Goal: Task Accomplishment & Management: Manage account settings

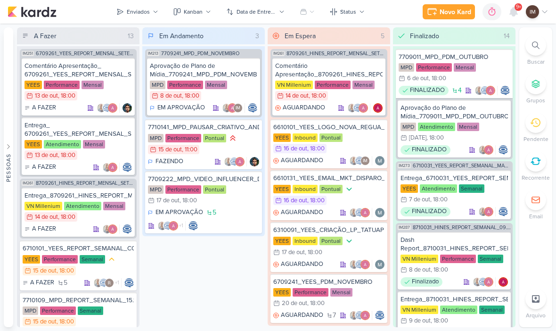
click at [533, 54] on div at bounding box center [536, 45] width 21 height 21
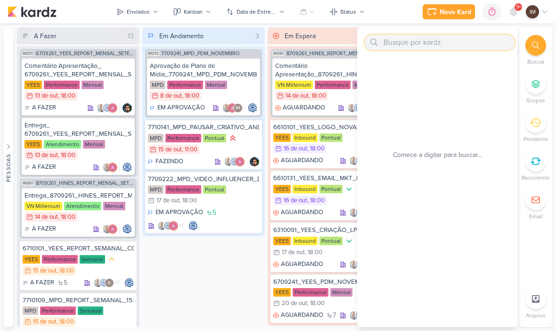
click at [483, 35] on input "text" at bounding box center [440, 42] width 150 height 15
click at [461, 41] on input "text" at bounding box center [440, 42] width 150 height 15
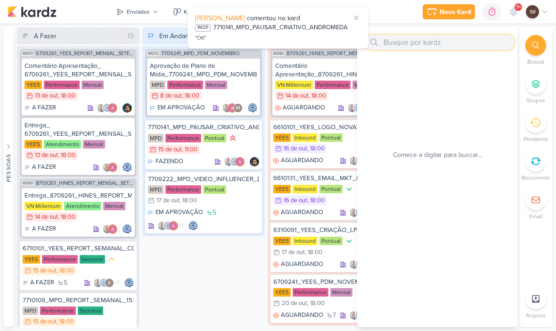
click at [446, 42] on input "text" at bounding box center [440, 42] width 150 height 15
paste input "6710151_YEES_REINAUGURAÇÃO_PEÇA_TATUAPE"
type input "6710151_YEES_REINAUGURAÇÃO_PEÇA_TATUAPE"
click at [480, 43] on input "6710151_YEES_REINAUGURAÇÃO_PEÇA_TATUAPE" at bounding box center [440, 42] width 150 height 15
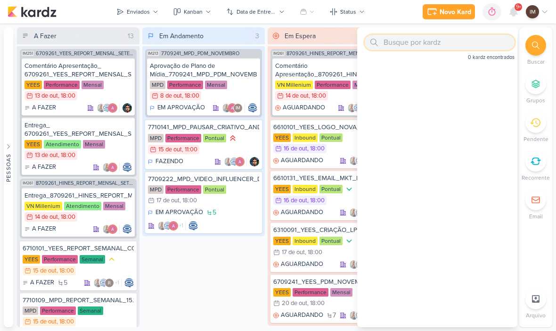
click at [460, 14] on div "Novo Kard" at bounding box center [456, 12] width 32 height 10
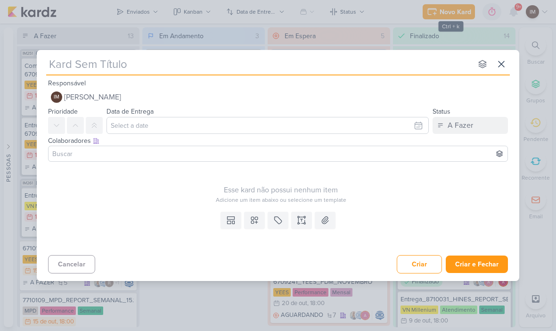
click at [165, 69] on input "text" at bounding box center [259, 64] width 426 height 17
click at [97, 49] on div "nenhum grupo disponível esc Responsável IM Isabella Machado Guimarães Nenhum co…" at bounding box center [278, 165] width 556 height 331
click at [89, 69] on input "text" at bounding box center [259, 64] width 426 height 17
click at [88, 65] on input "text" at bounding box center [259, 64] width 426 height 17
paste input "6710151_YEES_REINAUGURAÇÃO_PEÇA_TATUAPE"
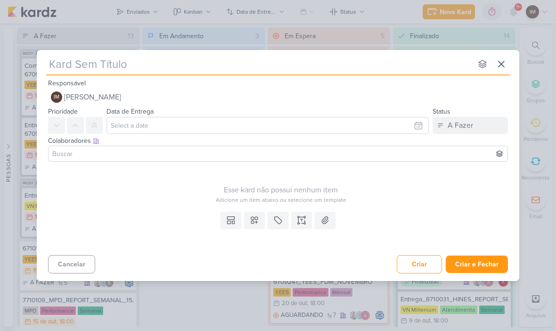
type input "6710151_YEES_REINAUGURAÇÃO_PEÇA_TATUAPE"
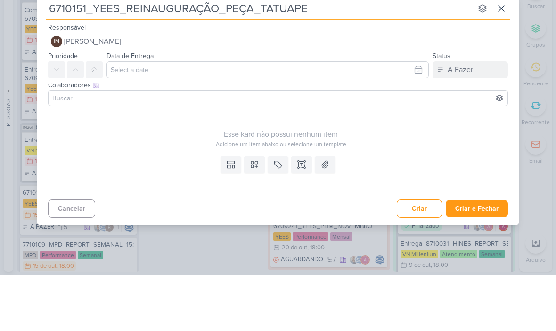
type input "6710151_YEES_REINAUGURAÇÃO_PEÇA_TATUAPE"
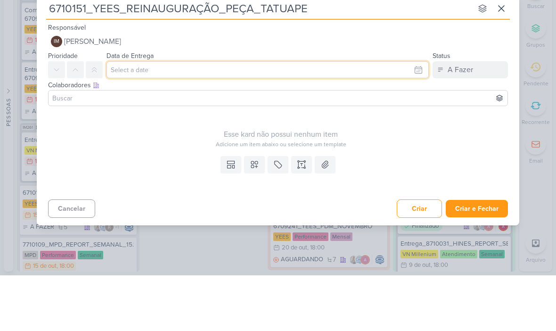
click at [399, 117] on input "text" at bounding box center [268, 125] width 322 height 17
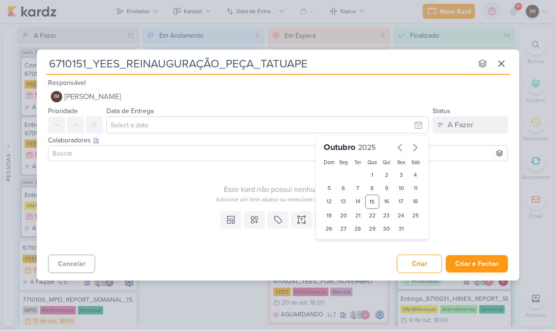
click at [388, 199] on div "16" at bounding box center [386, 202] width 15 height 14
type input "16 de outubro de 2025 às 23:59"
click at [346, 244] on select "00 01 02 03 04 05 06 07 08 09 10 11 12 13 14 15 16 17 18 19 20 21 22 23" at bounding box center [343, 244] width 13 height 11
select select "18"
type input "16 de outubro de 2025 às 18:59"
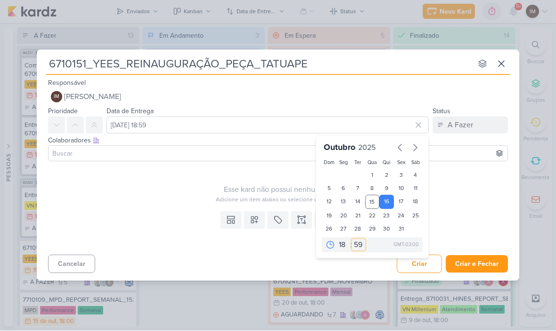
click at [354, 244] on select "00 05 10 15 20 25 30 35 40 45 50 55 59" at bounding box center [358, 244] width 13 height 11
select select "0"
type input "16 de outubro de 2025 às 18:00"
click at [91, 126] on icon at bounding box center [95, 126] width 8 height 8
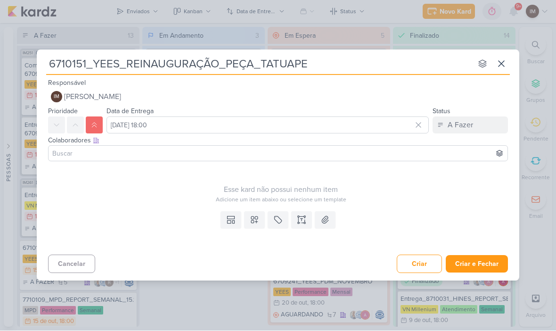
click at [297, 218] on icon at bounding box center [301, 219] width 9 height 9
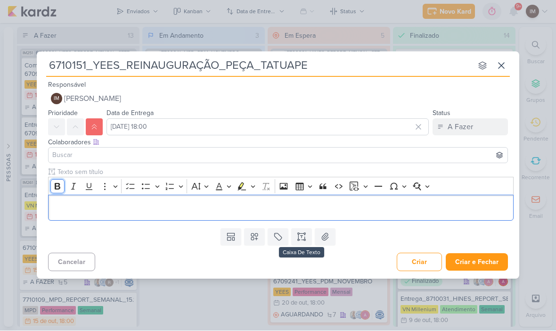
click at [61, 184] on icon "Editor toolbar" at bounding box center [57, 186] width 9 height 9
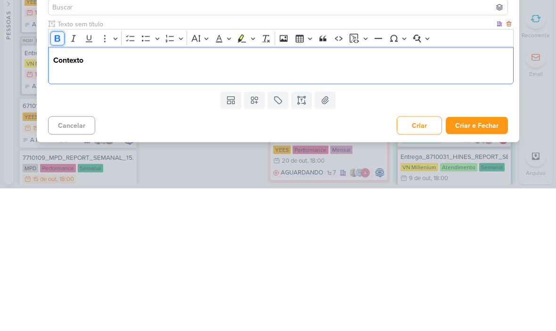
click at [57, 178] on icon "Editor toolbar" at bounding box center [58, 181] width 6 height 7
click at [74, 208] on p "Editor editing area: main" at bounding box center [281, 213] width 456 height 11
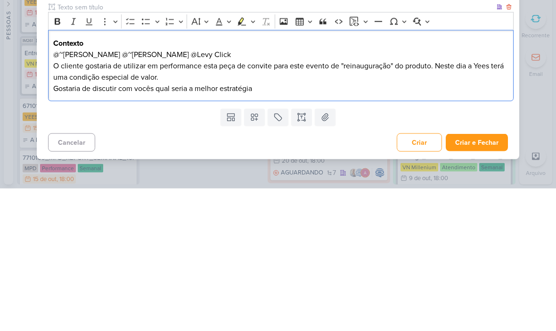
click at [60, 191] on p "@⁨~Maria Iara⁩ @⁨~Alessandra Gomes⁩ @⁨Levy Click⁩" at bounding box center [281, 196] width 456 height 11
click at [59, 191] on p "@⁨~Maria Iara⁩ @⁨~Alessandra Gomes⁩ @⁨Levy Click⁩" at bounding box center [281, 196] width 456 height 11
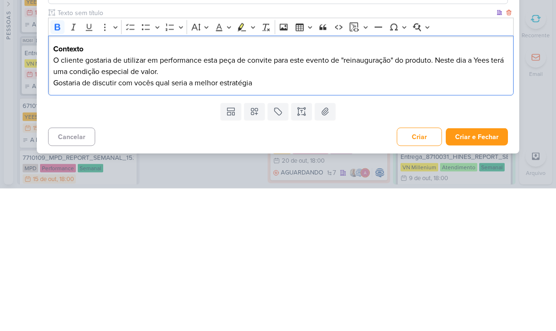
click at [185, 197] on p "O cliente gostaria de utilizar em performance esta peça de convite para este ev…" at bounding box center [281, 214] width 456 height 34
click at [181, 197] on p "O cliente gostaria de utilizar em performance esta peça de convite para este ev…" at bounding box center [281, 214] width 456 height 34
click at [160, 197] on p "O cliente gostaria de utilizar esta peça de convite para este evento de "reinau…" at bounding box center [281, 214] width 456 height 34
click at [262, 197] on p "O cliente gostaria de utilizar uma peça de convite para este evento de "reinaug…" at bounding box center [281, 214] width 456 height 34
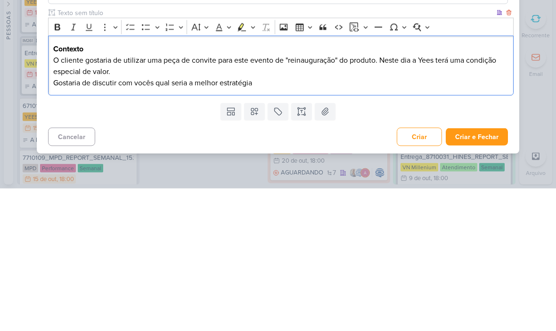
click at [263, 197] on p "O cliente gostaria de utilizar uma peça de convite para este evento de "reinaug…" at bounding box center [281, 214] width 456 height 34
click at [365, 197] on p "O cliente gostaria de utilizar uma peça de convite para o evento de "reinaugura…" at bounding box center [281, 214] width 456 height 34
click at [65, 197] on p "O cliente gostaria de utilizar uma peça de convite para o evento de "reinaugura…" at bounding box center [281, 214] width 456 height 34
click at [68, 197] on p "O cliente gostaria de utilizar uma peça de convite para o evento de "reinaugura…" at bounding box center [281, 214] width 456 height 34
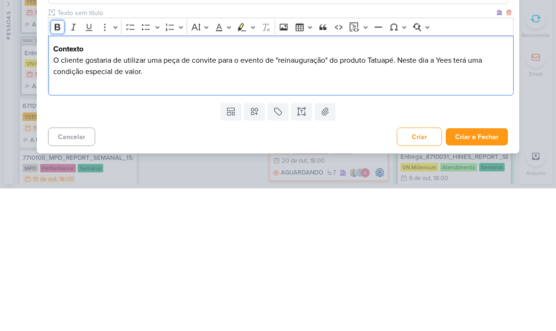
click at [57, 165] on icon "Editor toolbar" at bounding box center [57, 169] width 9 height 9
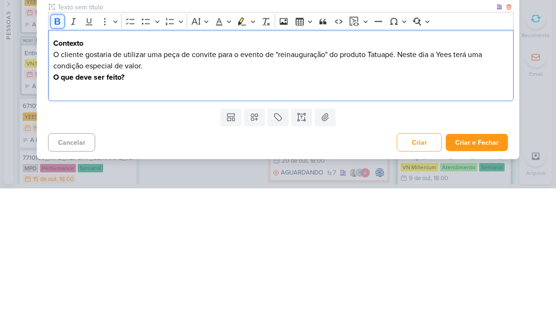
click at [61, 157] on button "Bold" at bounding box center [57, 164] width 14 height 14
click at [145, 159] on icon "Editor toolbar" at bounding box center [145, 163] width 9 height 9
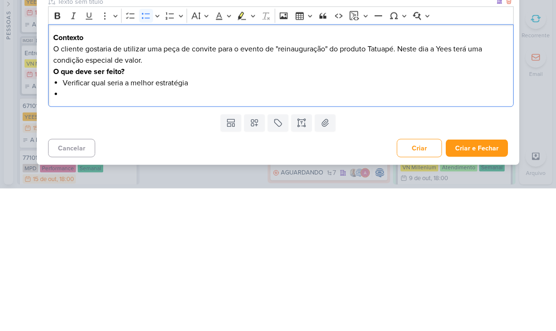
click at [72, 231] on li "Editor editing area: main" at bounding box center [286, 236] width 446 height 11
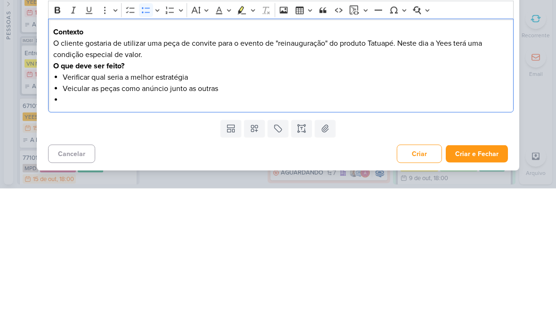
click at [76, 237] on li "Editor editing area: main" at bounding box center [286, 242] width 446 height 11
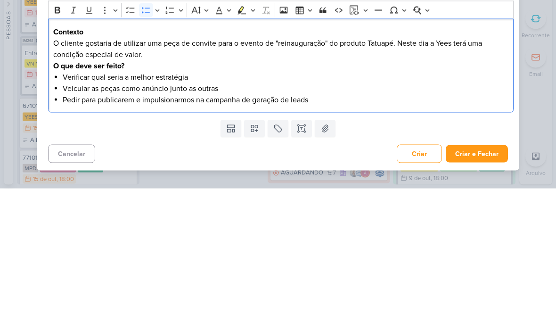
click at [91, 237] on li "Pedir para publicarem e impulsionarmos na campanha de geração de leads" at bounding box center [286, 242] width 446 height 11
click at [93, 237] on li "publicarem e impulsionarmos na campanha de geração de leads" at bounding box center [286, 242] width 446 height 11
click at [151, 237] on li "Publicar e impulsionarmos na campanha de geração de leads" at bounding box center [286, 242] width 446 height 11
click at [266, 237] on li "Publicar e impulsionar a campanha de geração de leads" at bounding box center [286, 242] width 446 height 11
click at [165, 180] on p "O cliente gostaria de utilizar uma peça de convite para o evento de "reinaugura…" at bounding box center [281, 197] width 456 height 34
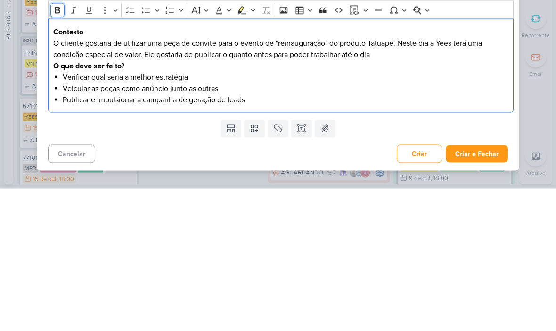
click at [59, 146] on button "Bold" at bounding box center [57, 153] width 14 height 14
click at [60, 161] on div "Contexto O cliente gostaria de utilizar uma peça de convite para o evento de "r…" at bounding box center [281, 208] width 466 height 94
click at [145, 146] on button "Bulleted List" at bounding box center [146, 153] width 14 height 14
click at [196, 214] on p "Verificar qual seria a melhor estratégia" at bounding box center [281, 219] width 456 height 11
click at [231, 225] on li "Veicular as peças como anúncio junto as outras" at bounding box center [286, 230] width 446 height 11
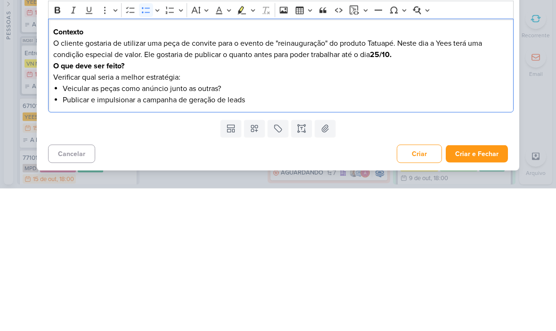
click at [271, 237] on li "Publicar e impulsionar a campanha de geração de leads" at bounding box center [286, 242] width 446 height 11
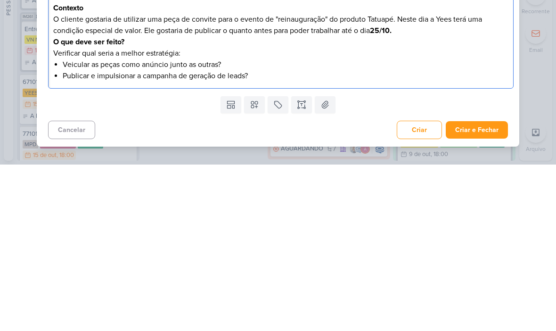
click at [62, 161] on div "Contexto O cliente gostaria de utilizar uma peça de convite para o evento de "r…" at bounding box center [281, 208] width 466 height 94
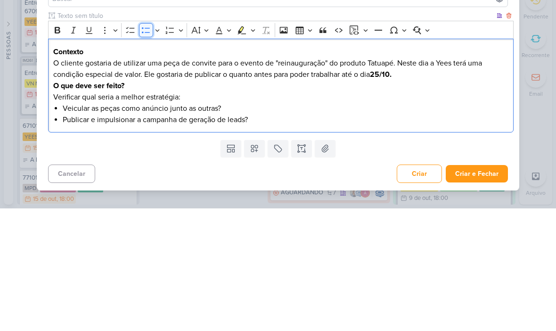
click at [147, 148] on icon "Editor toolbar" at bounding box center [145, 152] width 9 height 9
click at [167, 149] on icon "Editor toolbar" at bounding box center [169, 152] width 8 height 7
click at [58, 161] on div "Contexto O cliente gostaria de utilizar uma peça de convite para o evento de "r…" at bounding box center [281, 208] width 466 height 94
click at [167, 149] on icon "Editor toolbar" at bounding box center [169, 152] width 8 height 7
click at [264, 237] on li "Publicar e impulsionar a campanha de geração de leads?" at bounding box center [286, 242] width 446 height 11
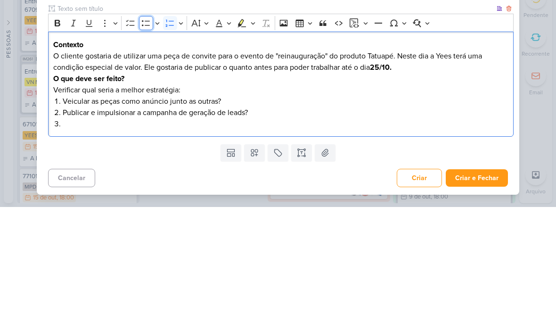
click at [148, 142] on icon "Editor toolbar" at bounding box center [145, 146] width 9 height 9
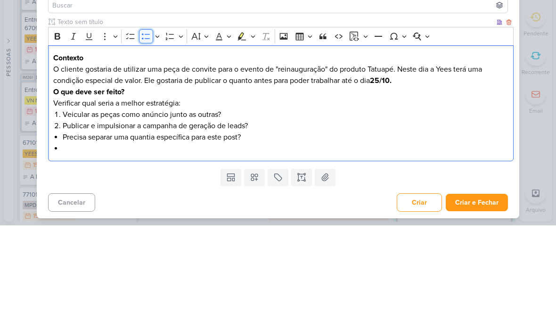
click at [141, 137] on icon "Editor toolbar" at bounding box center [145, 141] width 9 height 9
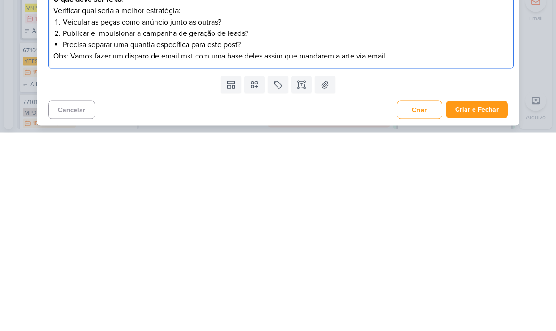
click at [480, 299] on button "Criar e Fechar" at bounding box center [477, 307] width 62 height 17
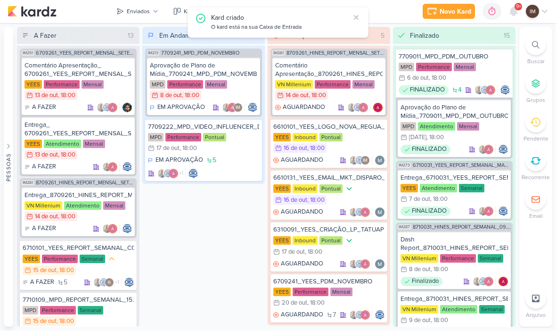
click at [140, 8] on div "Enviados" at bounding box center [138, 12] width 23 height 8
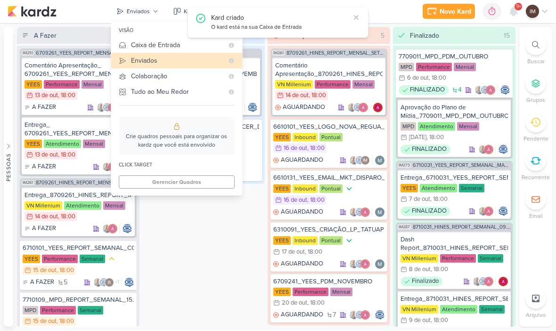
click at [164, 39] on button "Caixa de Entrada" at bounding box center [176, 46] width 131 height 16
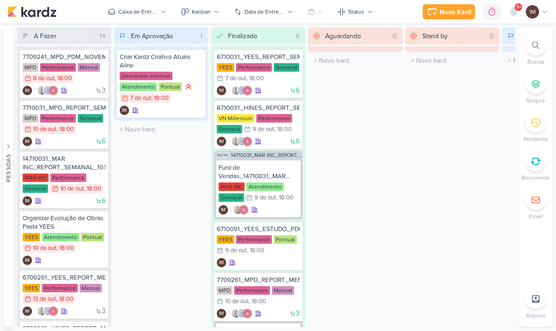
click at [519, 12] on div at bounding box center [513, 11] width 17 height 17
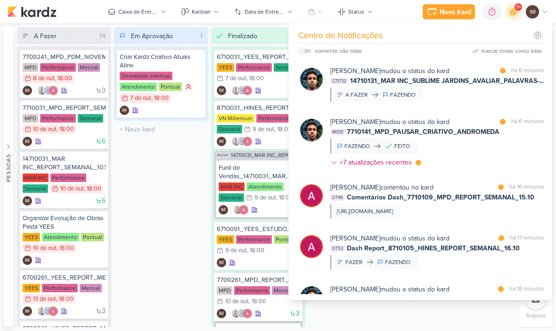
click at [517, 13] on icon at bounding box center [513, 11] width 11 height 11
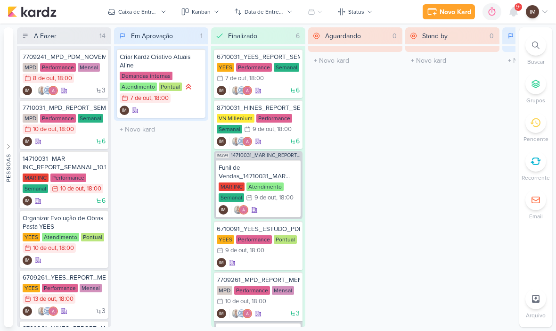
click at [512, 11] on icon at bounding box center [514, 12] width 8 height 8
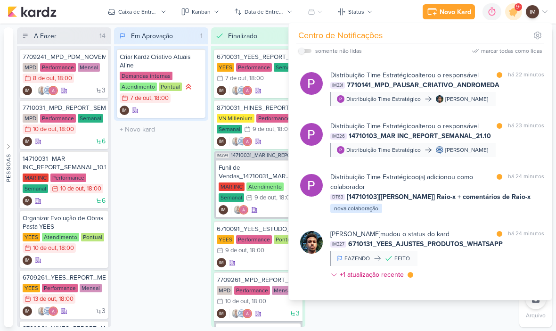
scroll to position [321, 0]
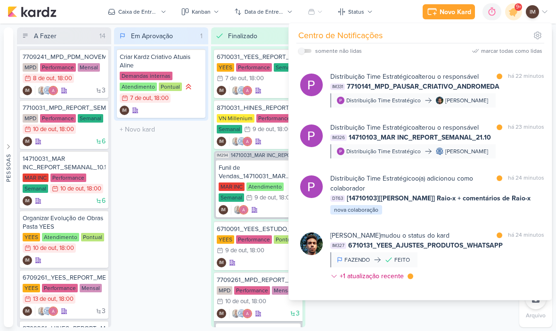
click at [526, 152] on div "Distribuição Time Estratégico alterou o responsável marcar como lida há 23 minu…" at bounding box center [437, 141] width 214 height 36
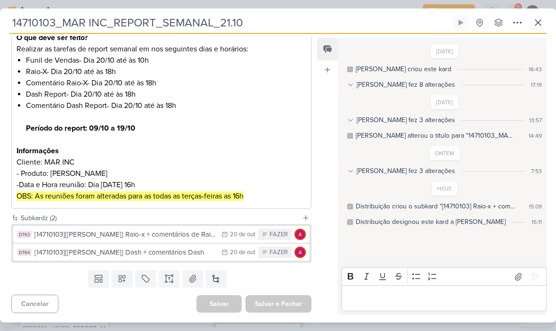
scroll to position [156, 0]
click at [534, 18] on icon at bounding box center [538, 22] width 11 height 11
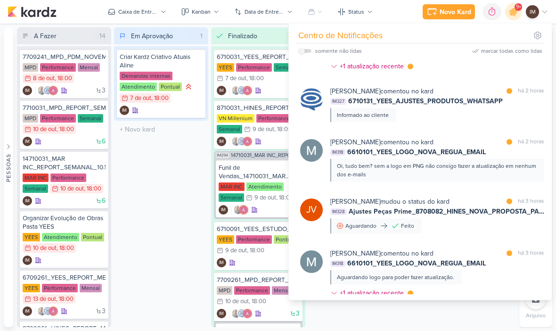
scroll to position [773, 0]
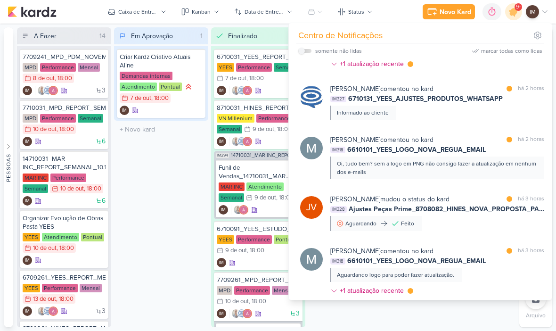
click at [489, 176] on div "Oi, tudo bem? sem a logo em PNG não consigo fazer a atualização em nenhum dos e…" at bounding box center [437, 167] width 200 height 17
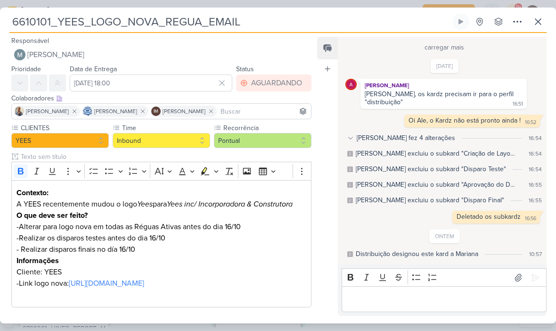
scroll to position [333, 0]
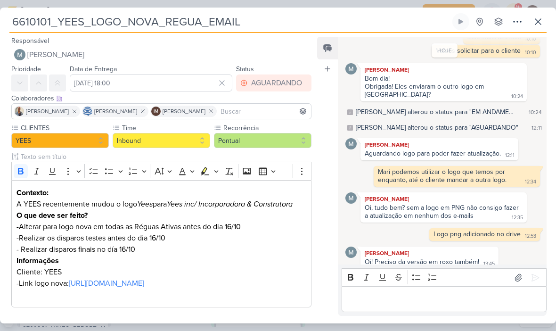
click at [546, 18] on button at bounding box center [538, 21] width 17 height 17
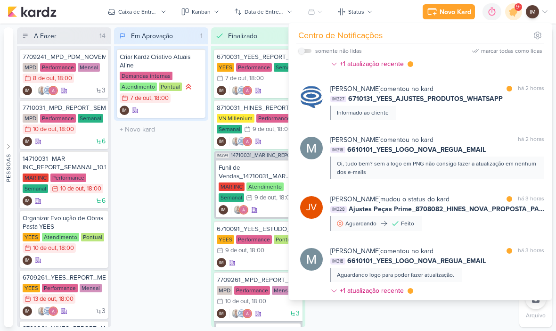
click at [398, 175] on div "Oi, tudo bem? sem a logo em PNG não consigo fazer a atualização em nenhum dos e…" at bounding box center [437, 167] width 200 height 17
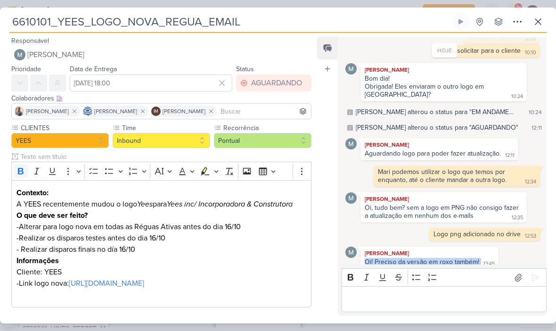
copy div "Oi! Preciso da versão em roxo também!"
click at [538, 17] on icon at bounding box center [538, 21] width 11 height 11
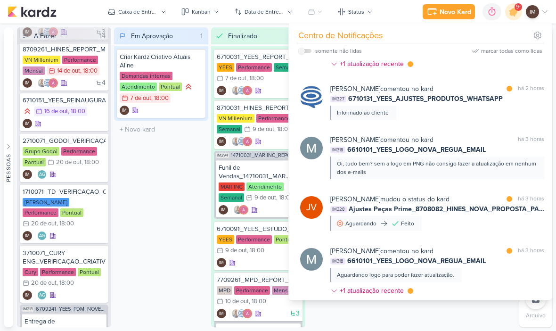
scroll to position [275, 0]
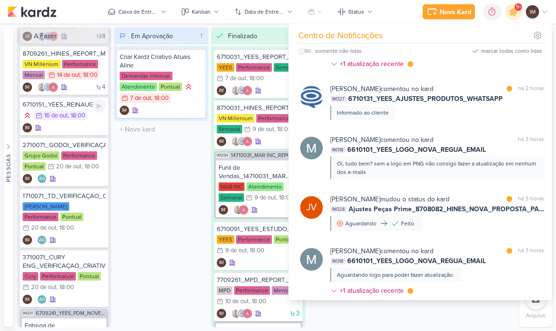
click at [59, 127] on div "IM" at bounding box center [64, 127] width 83 height 9
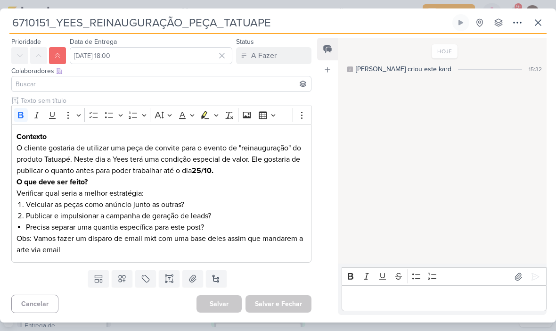
scroll to position [28, 0]
click at [71, 247] on p "Obs: Vamos fazer um disparo de email mkt com uma base deles assim que mandarem …" at bounding box center [161, 244] width 290 height 23
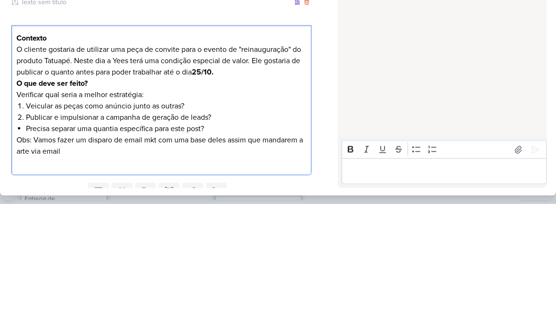
scroll to position [0, 0]
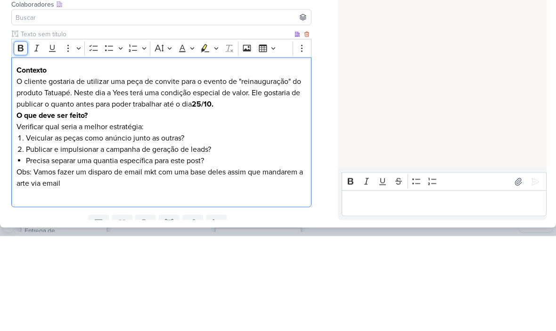
click at [22, 136] on button "Bold" at bounding box center [21, 143] width 14 height 14
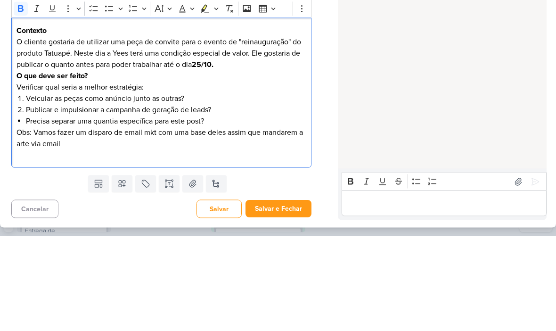
click at [392, 64] on div "HOJE Isabella criou este kard 15:32" at bounding box center [442, 151] width 208 height 225
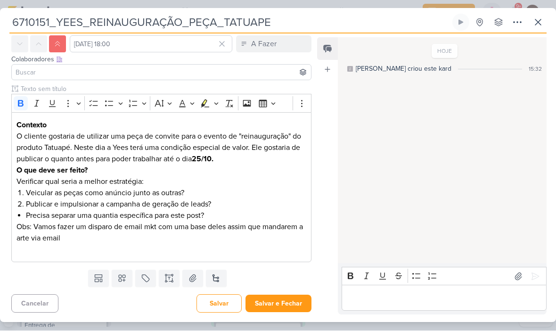
click at [27, 242] on p "Obs: Vamos fazer um disparo de email mkt com uma base deles assim que mandarem …" at bounding box center [161, 233] width 290 height 23
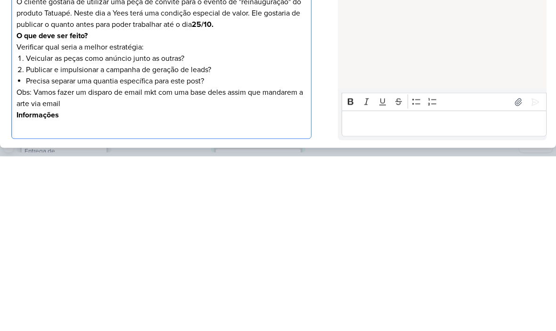
scroll to position [0, 0]
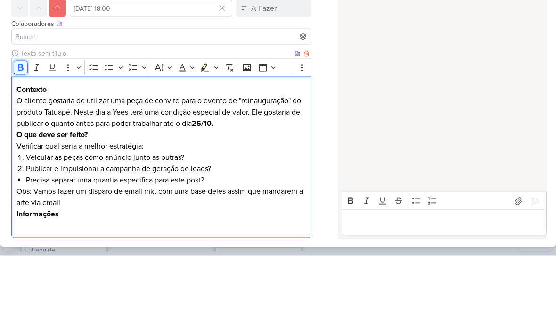
click at [20, 140] on icon "Editor toolbar" at bounding box center [21, 143] width 6 height 7
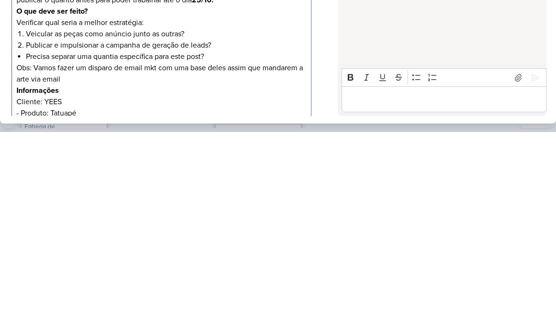
scroll to position [0, 0]
click at [451, 39] on div "HOJE Isabella criou este kard 15:32" at bounding box center [442, 151] width 208 height 225
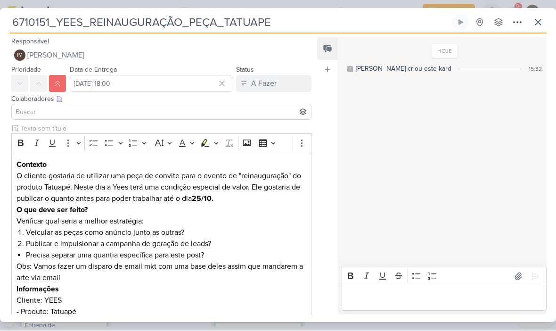
scroll to position [0, 0]
click at [52, 54] on span "[PERSON_NAME]" at bounding box center [55, 55] width 57 height 11
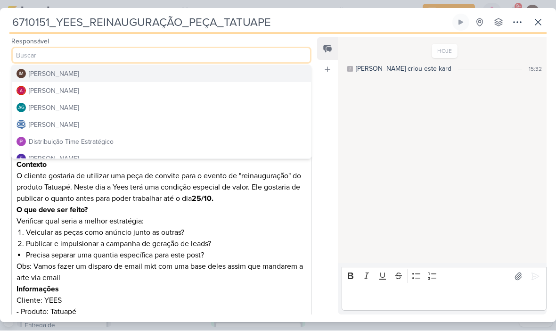
click at [41, 139] on div "Distribuição Time Estratégico" at bounding box center [71, 142] width 85 height 10
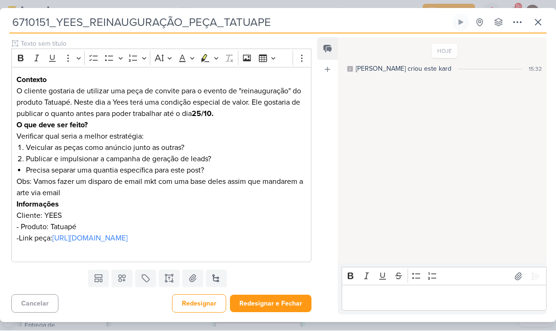
scroll to position [96, 0]
click at [121, 276] on icon at bounding box center [121, 278] width 9 height 9
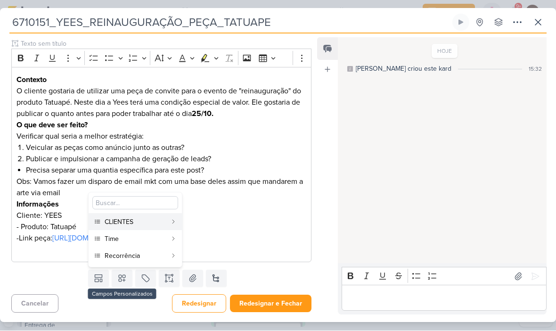
click at [151, 219] on div "CLIENTES" at bounding box center [136, 222] width 62 height 10
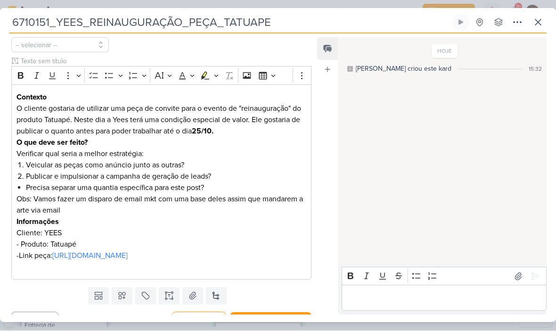
click at [123, 301] on icon at bounding box center [121, 295] width 9 height 9
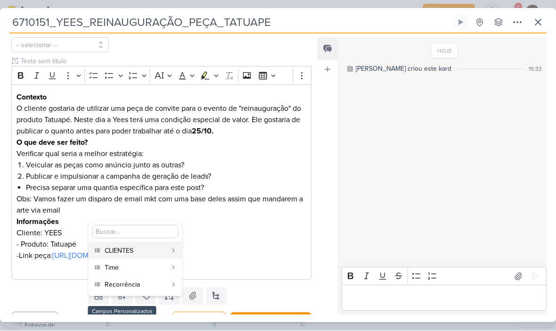
click at [138, 268] on div "Time" at bounding box center [136, 268] width 62 height 10
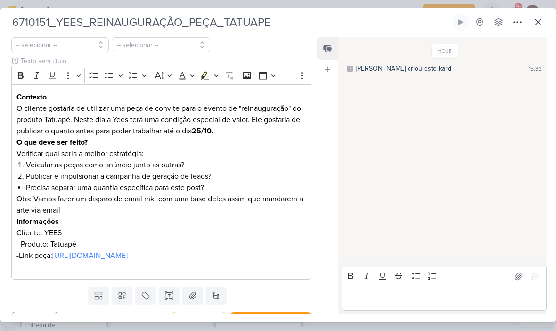
click at [124, 301] on icon at bounding box center [121, 295] width 9 height 9
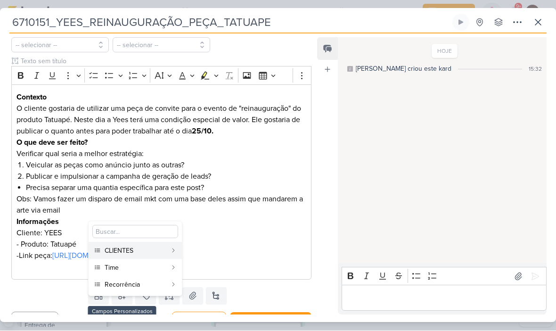
click at [131, 287] on div "Recorrência" at bounding box center [136, 285] width 62 height 10
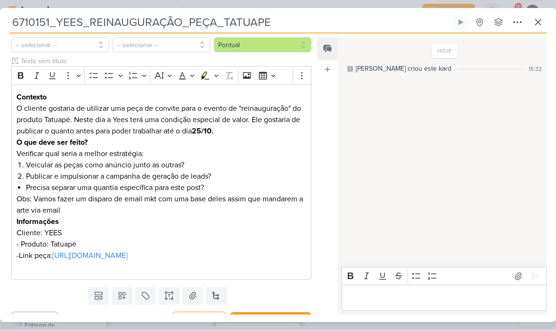
click at [43, 42] on button "-- selecionar --" at bounding box center [60, 45] width 98 height 15
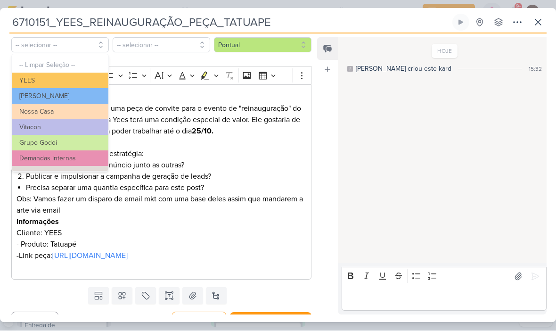
click at [29, 81] on button "YEES" at bounding box center [60, 81] width 97 height 16
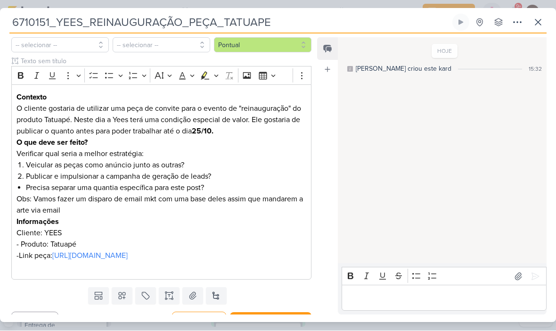
click at [176, 47] on button "-- selecionar --" at bounding box center [162, 45] width 98 height 15
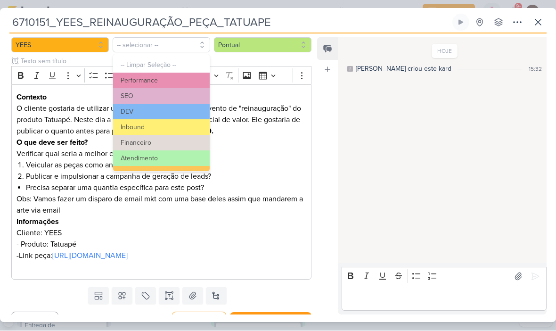
click at [186, 79] on button "Performance" at bounding box center [161, 81] width 97 height 16
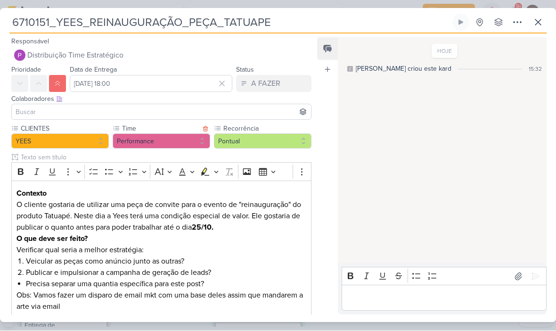
scroll to position [0, 0]
click at [36, 108] on input at bounding box center [162, 112] width 296 height 11
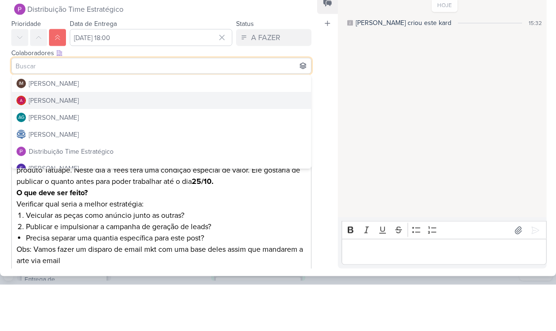
click at [36, 142] on div "Alessandra Gomes" at bounding box center [54, 147] width 50 height 10
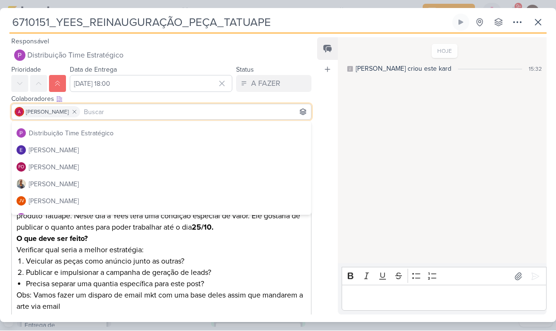
scroll to position [66, 0]
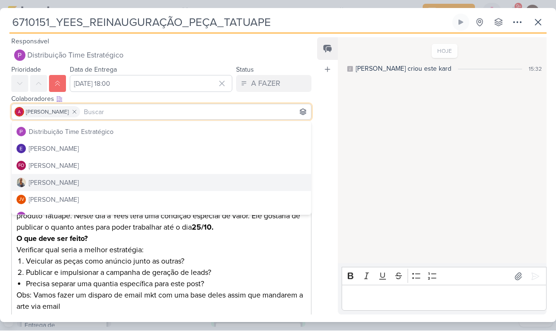
click at [145, 182] on button "Iara Santos" at bounding box center [161, 182] width 299 height 17
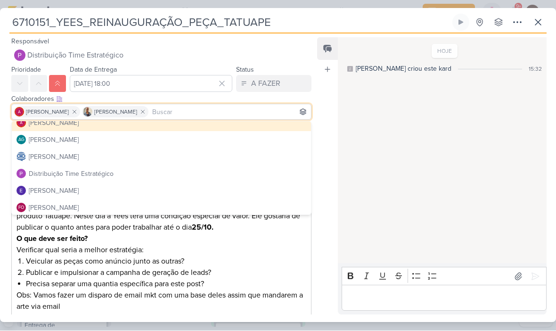
scroll to position [23, 0]
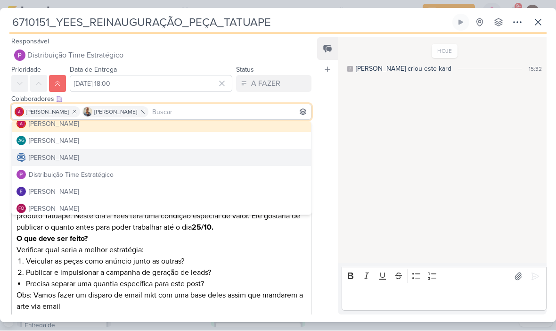
click at [174, 157] on button "Caroline Traven De Andrade" at bounding box center [161, 157] width 299 height 17
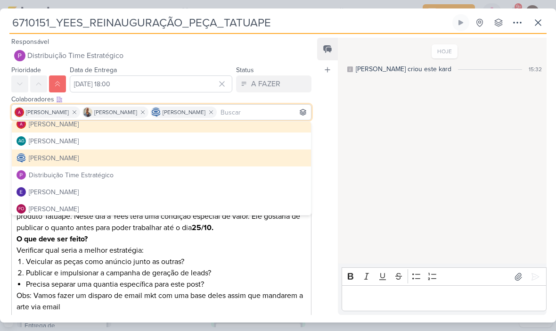
click at [435, 151] on div "HOJE Isabella criou este kard 15:32" at bounding box center [442, 151] width 208 height 225
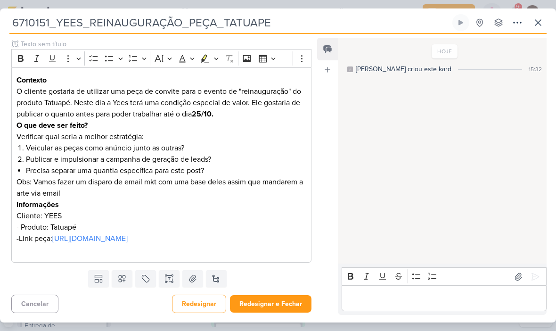
click at [264, 303] on button "Redesignar e Fechar" at bounding box center [271, 303] width 82 height 17
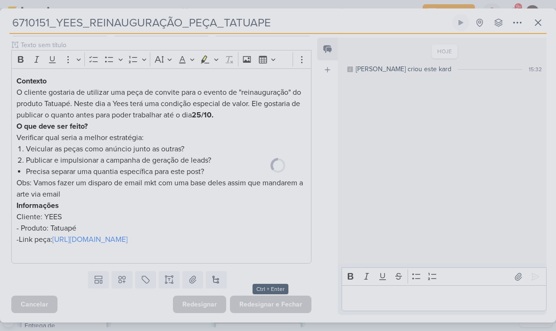
scroll to position [124, 0]
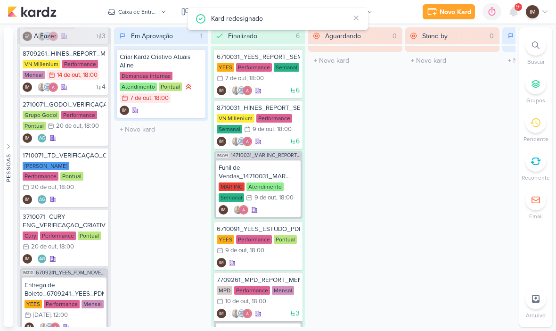
click at [231, 22] on div "Kard redesignado" at bounding box center [280, 18] width 139 height 10
click at [160, 16] on button "Caixa de Entrada" at bounding box center [137, 11] width 70 height 15
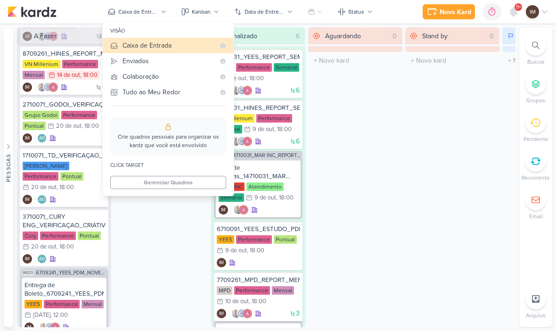
click at [172, 63] on div "Enviados" at bounding box center [169, 61] width 92 height 10
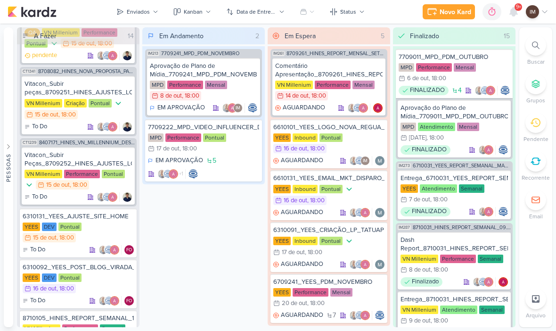
scroll to position [353, 0]
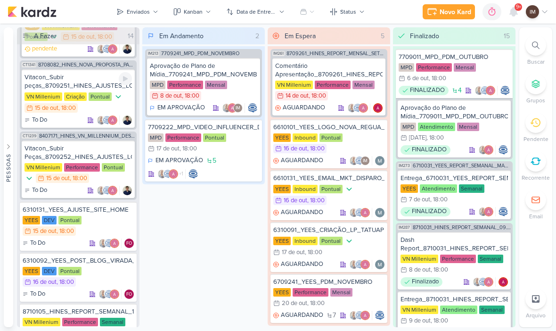
click at [38, 81] on div "Vitacon_Subir peças_8709251_HINES_AJUSTES_LOGO_PEÇAS_ESTÁTICO" at bounding box center [78, 81] width 107 height 17
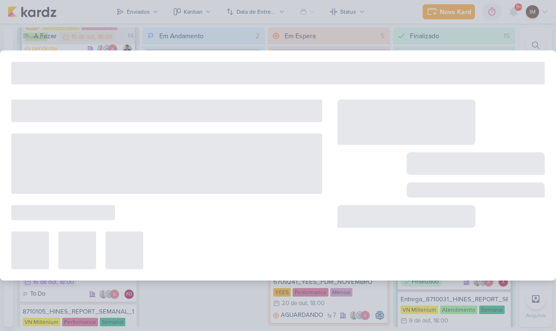
type input "Vitacon_Subir peças_8709251_HINES_AJUSTES_LOGO_PEÇAS_ESTÁTICO"
type input "15 de outubro de 2025 às 18:00"
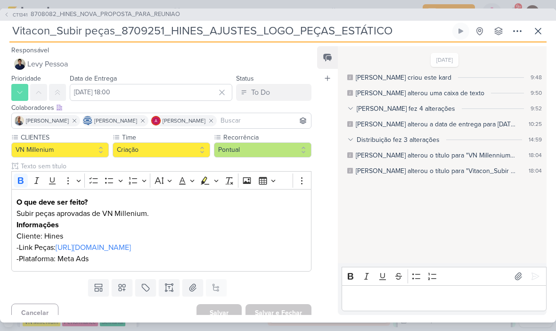
click at [538, 37] on button at bounding box center [538, 31] width 17 height 17
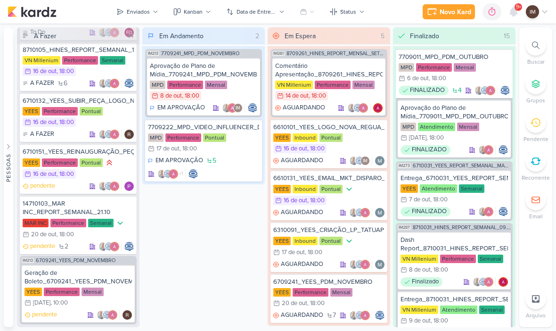
scroll to position [615, 0]
click at [77, 182] on div "pendente" at bounding box center [78, 185] width 111 height 9
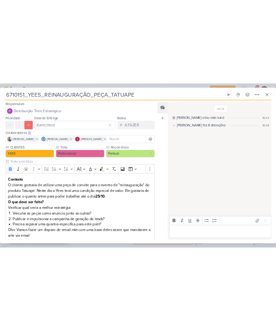
scroll to position [0, 0]
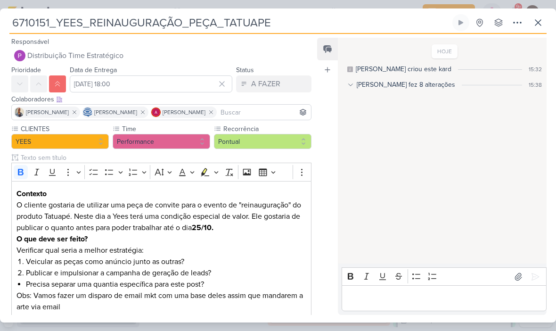
click at [532, 16] on button at bounding box center [538, 22] width 17 height 17
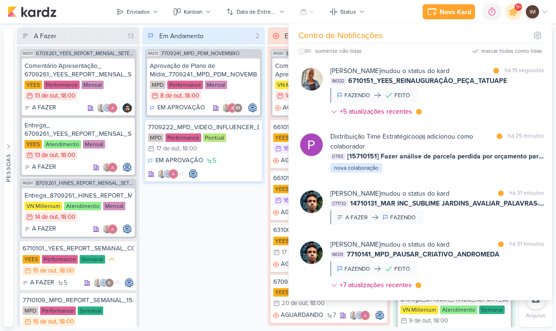
click at [491, 100] on div "[PERSON_NAME] mudou o status do kard marcar como lida há 15 segundos IM332 6710…" at bounding box center [437, 93] width 214 height 54
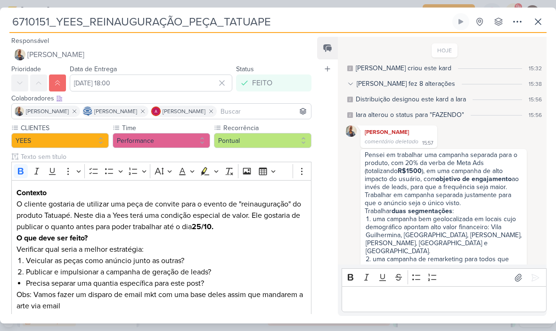
scroll to position [82, 0]
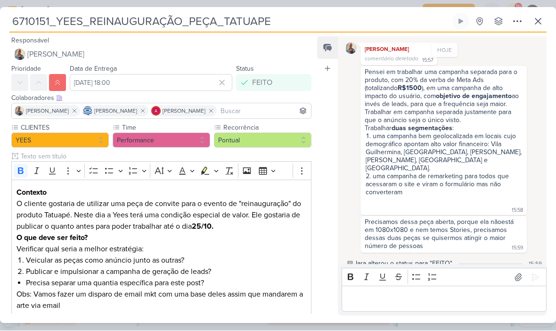
click at [365, 294] on p "Editor editing area: main" at bounding box center [443, 299] width 195 height 11
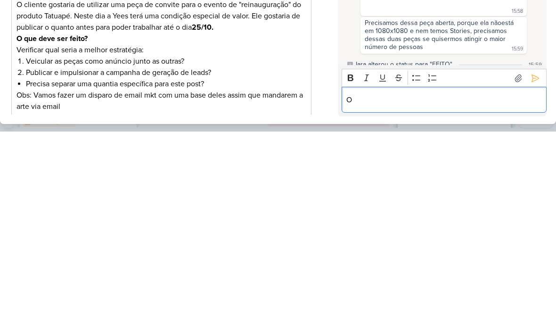
scroll to position [0, 0]
click at [534, 273] on icon at bounding box center [535, 277] width 9 height 9
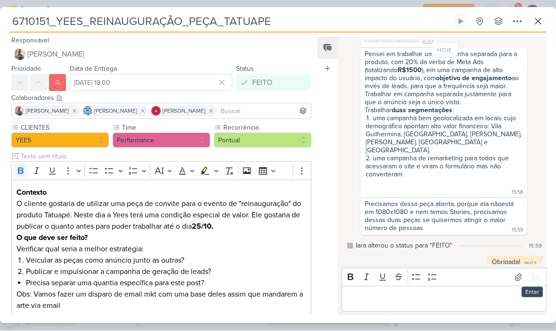
scroll to position [101, 0]
click at [405, 308] on div "Editor editing area: main" at bounding box center [444, 299] width 205 height 26
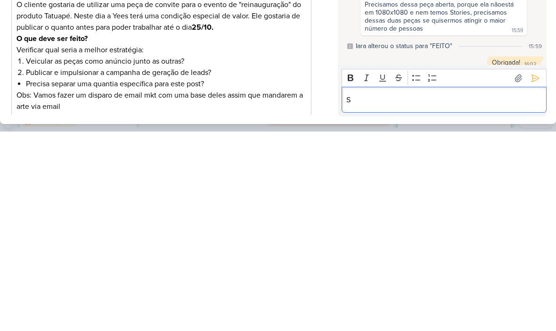
scroll to position [0, 0]
click at [529, 270] on button at bounding box center [535, 277] width 15 height 15
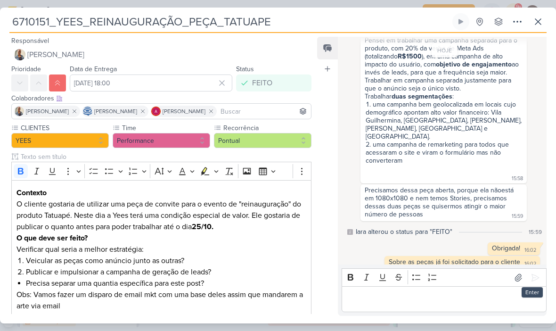
scroll to position [115, 0]
click at [540, 23] on icon at bounding box center [538, 21] width 11 height 11
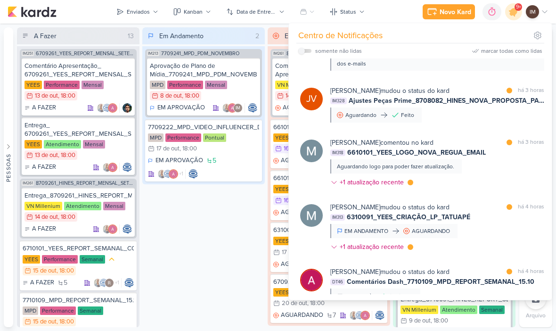
scroll to position [947, 0]
click at [475, 175] on div "Mariana Amorim comentou no kard marcar como lida há 3 horas IM318 6610101_YEES_…" at bounding box center [437, 163] width 214 height 53
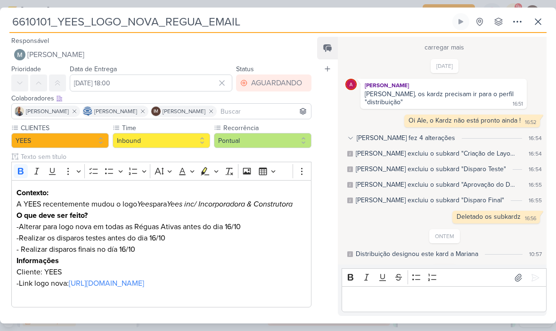
scroll to position [333, 0]
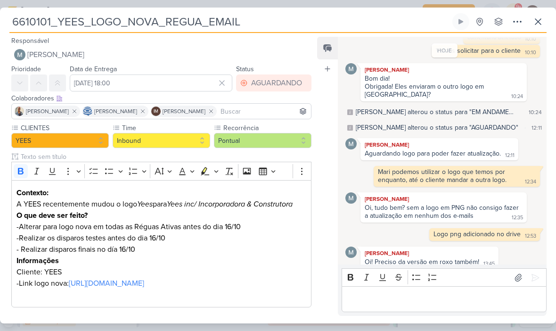
click at [399, 296] on p "Editor editing area: main" at bounding box center [443, 299] width 195 height 11
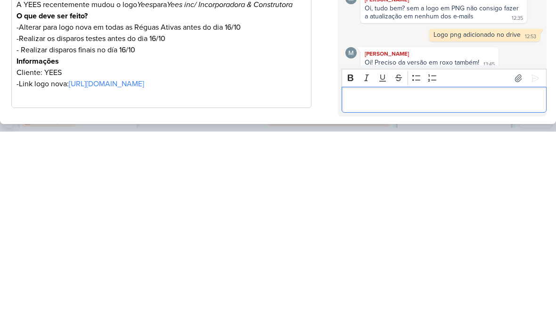
click at [354, 294] on p "Editor editing area: main" at bounding box center [443, 299] width 195 height 11
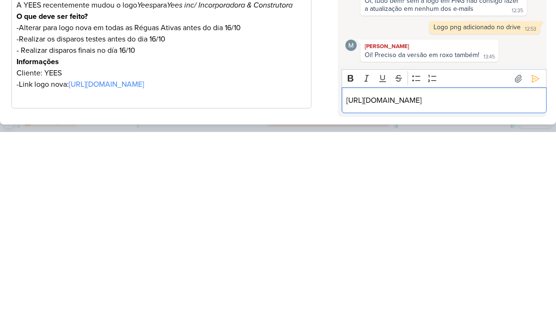
click at [534, 274] on icon at bounding box center [535, 277] width 7 height 7
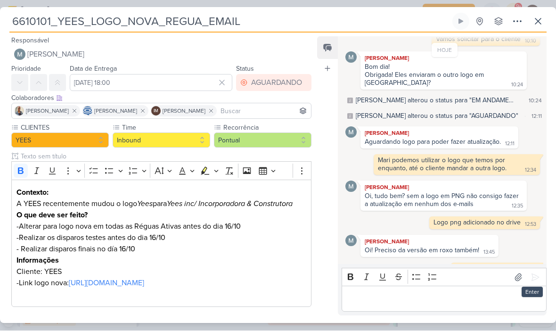
scroll to position [359, 0]
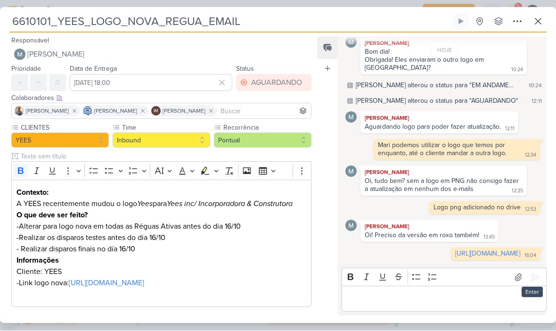
click at [381, 295] on p "Editor editing area: main" at bounding box center [443, 299] width 195 height 11
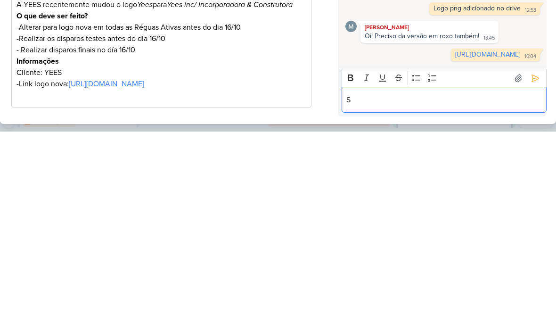
scroll to position [0, 0]
click at [411, 294] on p "Segue os logos: Yees Inc, roxo e branco" at bounding box center [443, 299] width 195 height 11
click at [533, 274] on icon at bounding box center [535, 277] width 7 height 7
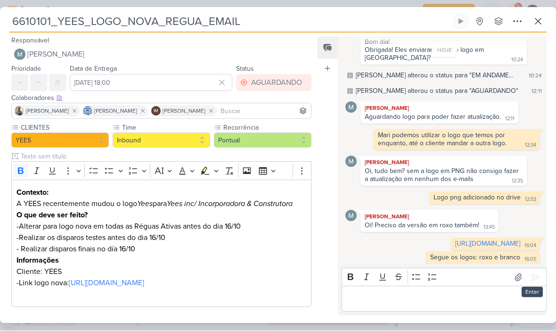
scroll to position [373, 0]
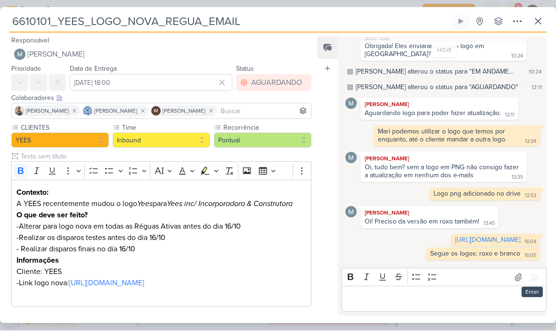
click at [384, 292] on div "Editor editing area: main" at bounding box center [444, 299] width 205 height 26
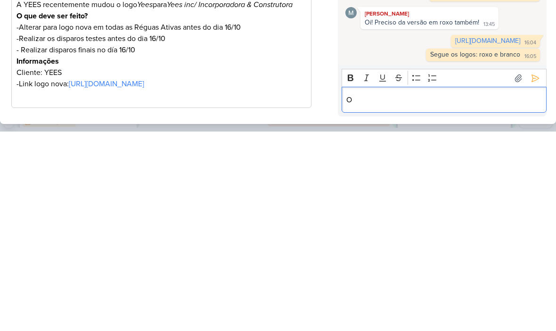
scroll to position [0, 0]
click at [398, 294] on p "O logo Yees Inc Tagawa" at bounding box center [443, 299] width 195 height 11
click at [454, 294] on p "O logo Yees Inc a Tagawa" at bounding box center [443, 299] width 195 height 11
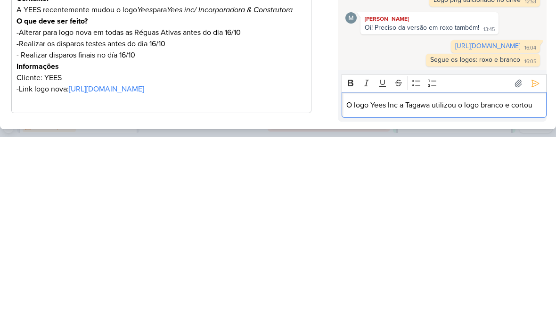
click at [216, 199] on icon "Yees inc/ Incorporadora & Construtora" at bounding box center [230, 203] width 126 height 9
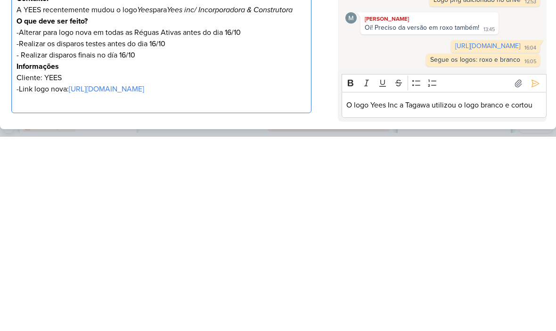
click at [233, 199] on icon "Yees inc/ Incorporadora & Construtora" at bounding box center [230, 203] width 126 height 9
click at [231, 199] on icon "Yees inc/ Incorporadora & Construtora" at bounding box center [230, 203] width 126 height 9
copy icon "Incorporadora & Construtora"
click at [536, 294] on p "O logo Yees Inc a Tagawa utilizou o logo branco e cortou" at bounding box center [443, 299] width 195 height 11
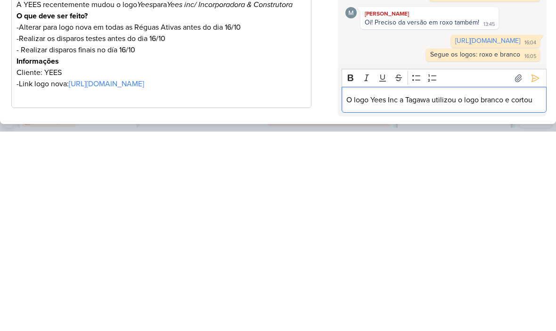
scroll to position [0, 0]
click at [536, 294] on p "O logo Yees Inc a Tagawa utilizou o logo branco e cortou" at bounding box center [443, 299] width 195 height 11
click at [539, 294] on p "O logo Yees Inc a Tagawa utilizou o logo branco e cortou" at bounding box center [443, 299] width 195 height 11
click at [530, 294] on p "O logo Yees Inc a Tagawa utilizou o logo branco e cortou" at bounding box center [443, 299] width 195 height 11
click at [537, 294] on p "O logo Yees Inc a Tagawa utilizou o logo branco e cortou" at bounding box center [443, 299] width 195 height 11
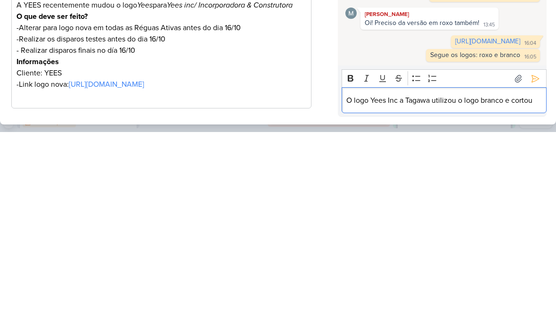
click at [538, 294] on p "O logo Yees Inc a Tagawa utilizou o logo branco e cortou" at bounding box center [443, 299] width 195 height 11
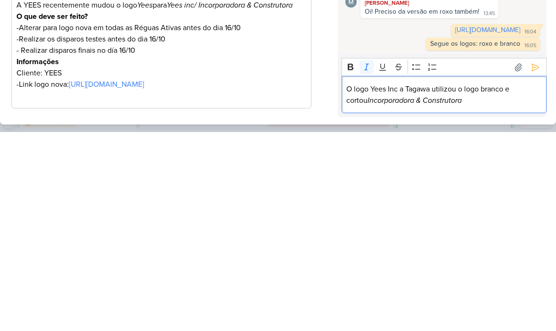
click at [534, 262] on icon at bounding box center [535, 266] width 9 height 9
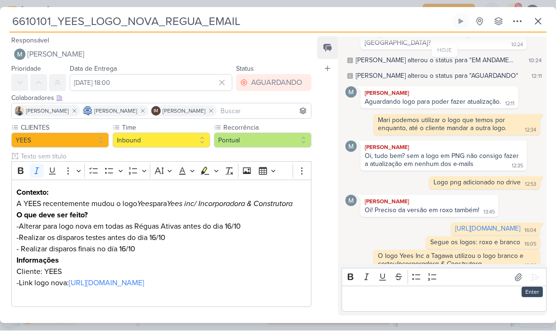
scroll to position [395, 0]
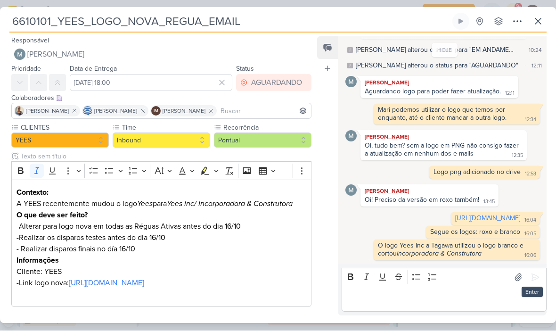
click at [447, 299] on p "Editor editing area: main" at bounding box center [443, 299] width 195 height 11
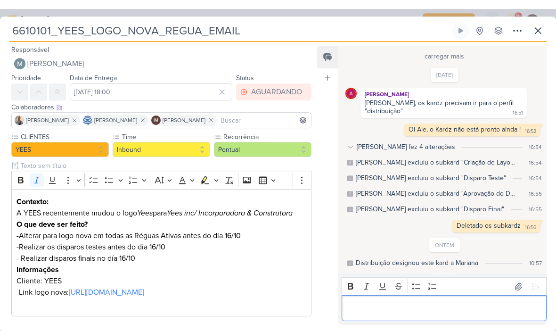
scroll to position [0, 0]
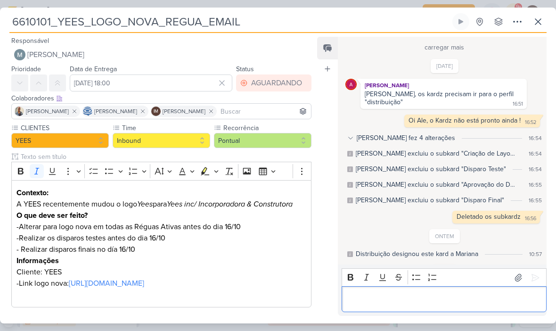
click at [535, 26] on icon at bounding box center [538, 21] width 11 height 11
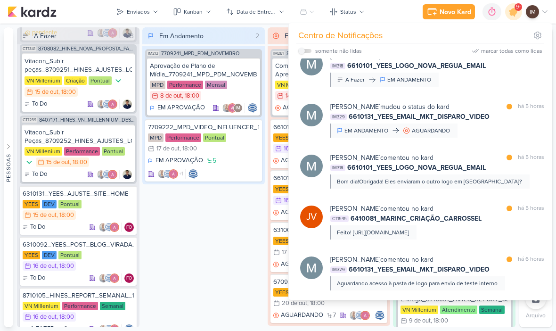
scroll to position [373, 0]
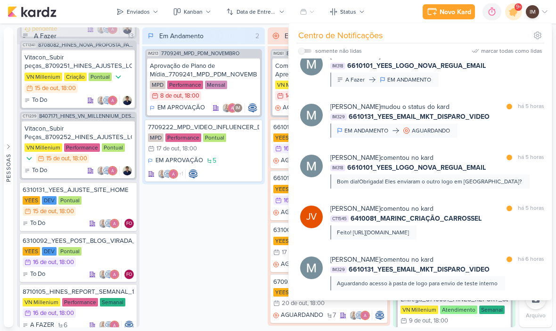
click at [148, 208] on div "Em Andamento 2 IM213 7709241_MPD_PDM_NOVEMBRO Aprovação de Plano de Mídia_77092…" at bounding box center [203, 177] width 123 height 300
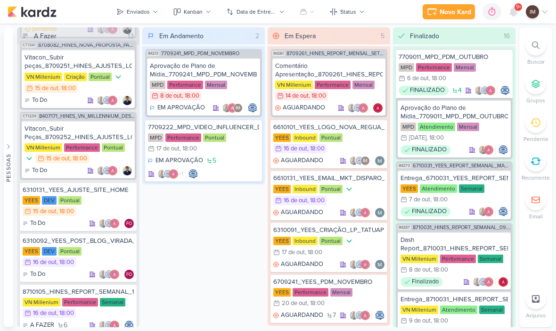
click at [186, 212] on div "Em Andamento 2 IM213 7709241_MPD_PDM_NOVEMBRO Aprovação de Plano de Mídia_77092…" at bounding box center [203, 177] width 123 height 300
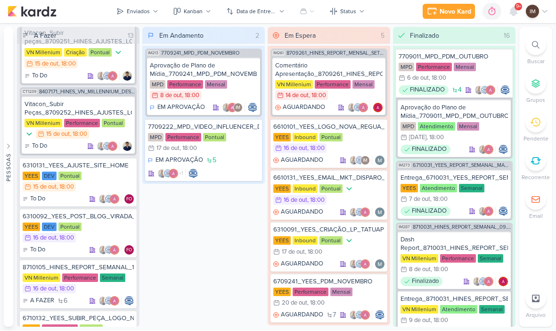
scroll to position [394, 0]
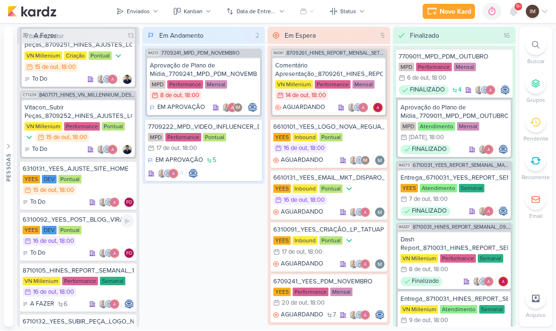
click at [95, 235] on div "YEES DEV Pontual 16/10 16 de out , 18:00" at bounding box center [78, 236] width 111 height 21
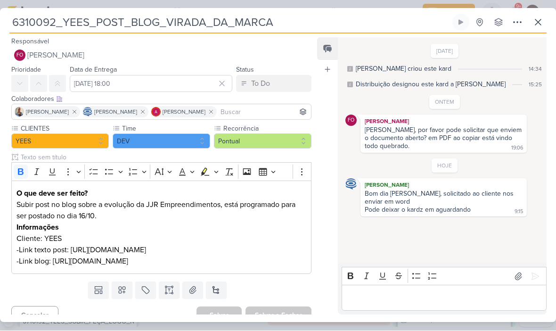
click at [382, 305] on div "Editor editing area: main" at bounding box center [444, 298] width 205 height 26
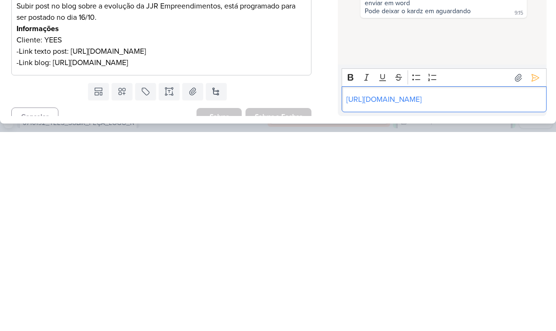
scroll to position [0, 0]
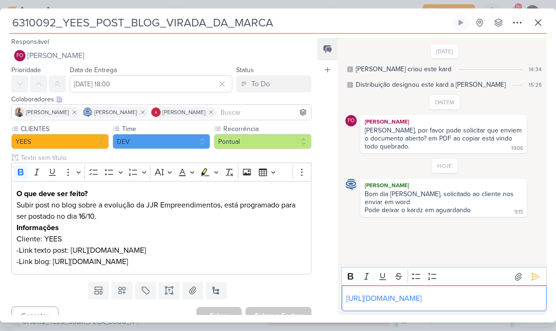
click at [531, 272] on icon at bounding box center [535, 276] width 9 height 9
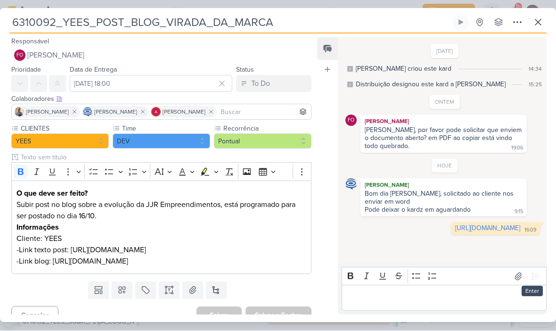
click at [516, 278] on icon at bounding box center [518, 276] width 9 height 9
click at [536, 277] on icon at bounding box center [535, 276] width 9 height 9
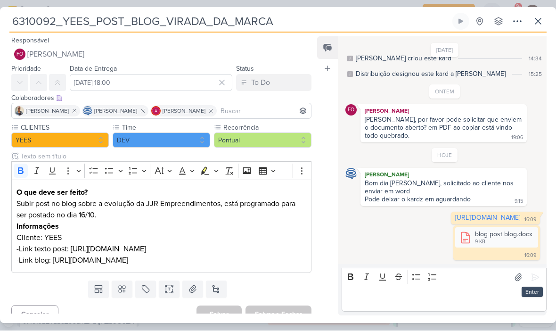
click at [463, 301] on p "Editor editing area: main" at bounding box center [443, 299] width 195 height 11
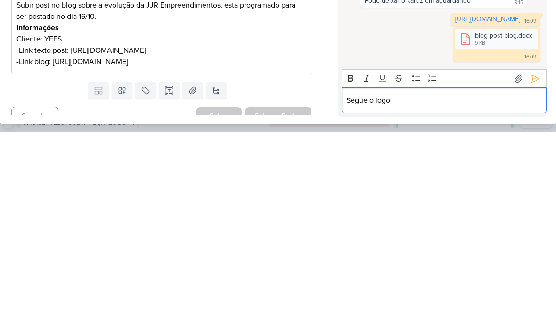
click at [434, 286] on div "Segue o logo" at bounding box center [444, 299] width 205 height 26
click at [436, 286] on div "Segue o logo" at bounding box center [444, 299] width 205 height 26
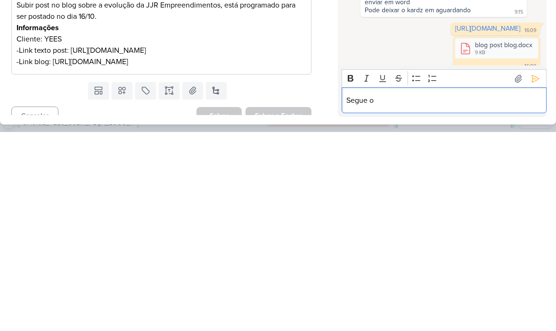
scroll to position [0, 0]
click at [424, 294] on p "Segue o" at bounding box center [443, 299] width 195 height 11
click at [532, 270] on button at bounding box center [535, 277] width 15 height 15
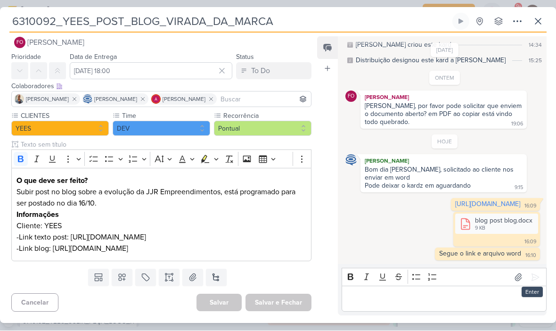
scroll to position [47, 0]
click at [537, 25] on icon at bounding box center [538, 21] width 11 height 11
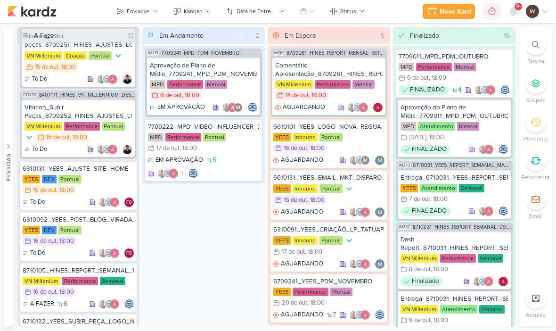
click at [513, 17] on div at bounding box center [513, 11] width 17 height 17
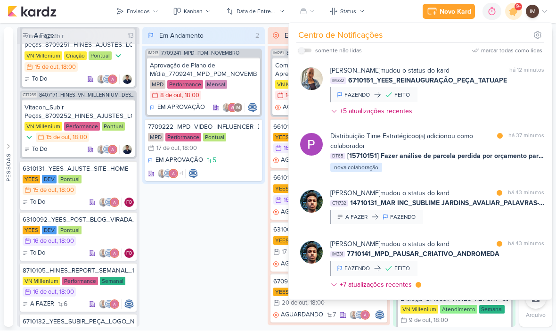
scroll to position [0, 0]
click at [511, 10] on icon at bounding box center [513, 11] width 11 height 11
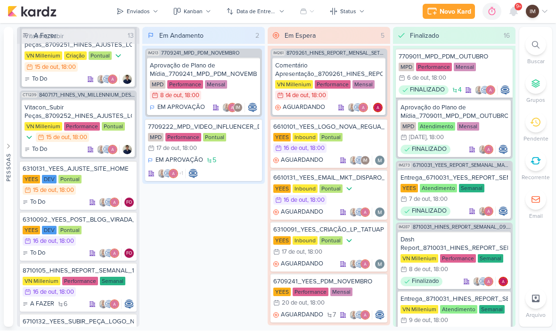
click at [516, 12] on icon at bounding box center [514, 12] width 8 height 8
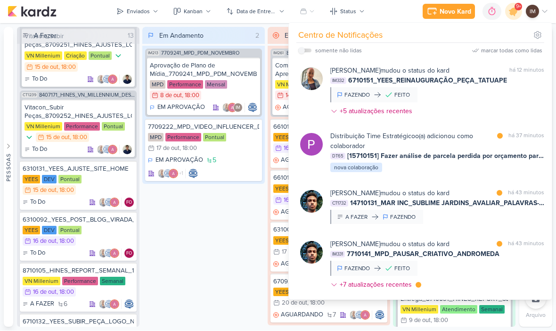
click at [516, 8] on span "9+" at bounding box center [518, 7] width 5 height 8
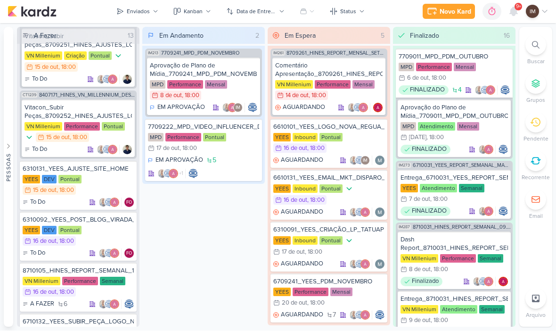
click at [517, 13] on icon at bounding box center [514, 12] width 8 height 8
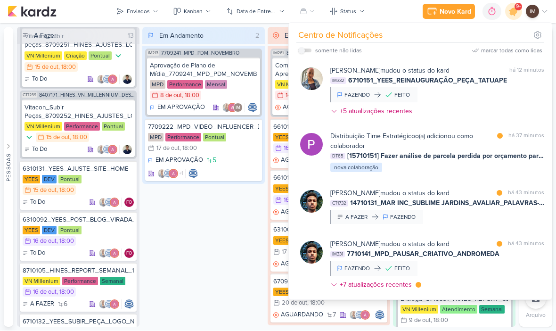
click at [517, 9] on span "9+" at bounding box center [518, 7] width 5 height 8
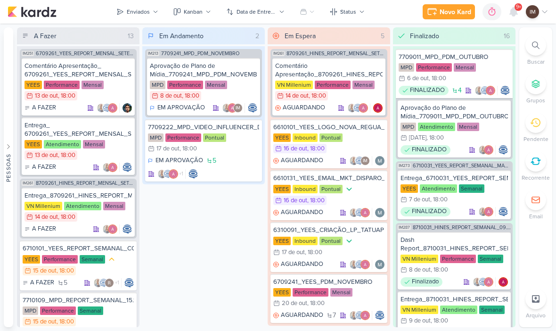
scroll to position [9, 0]
